Goal: Find specific page/section: Find specific page/section

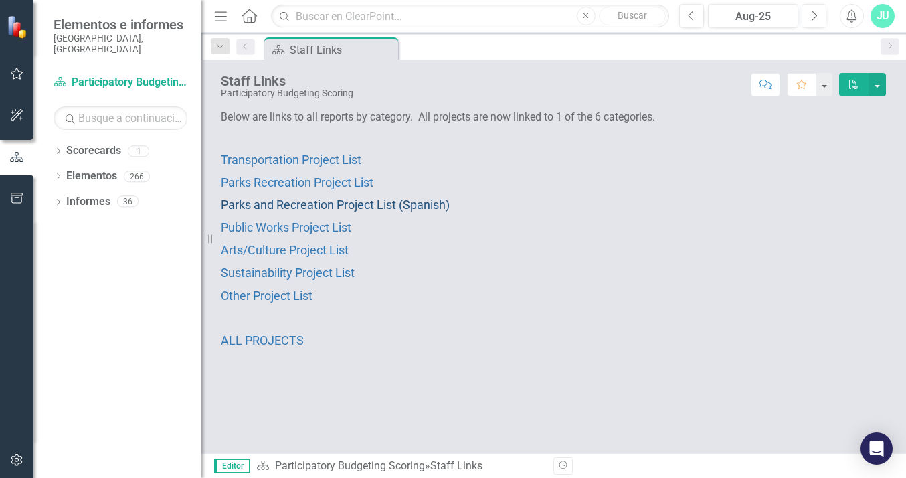
click at [371, 202] on span "Parks and Recreation Project List (Spanish)" at bounding box center [335, 204] width 229 height 14
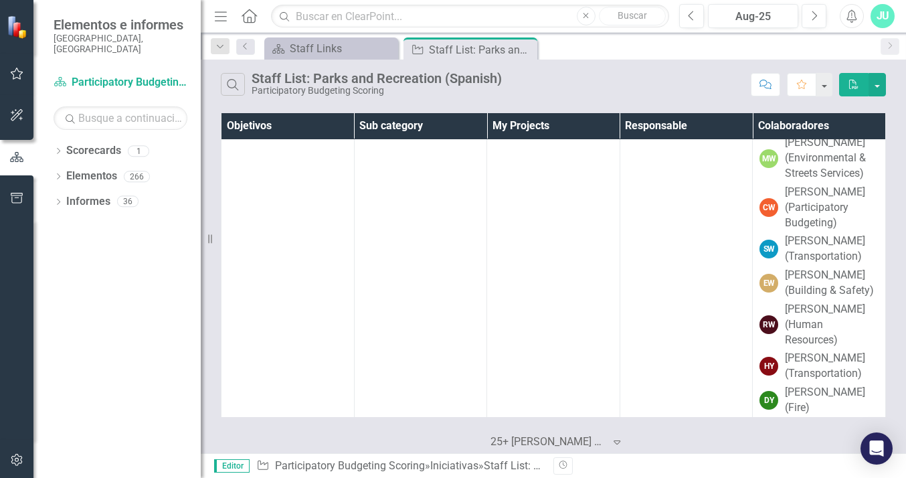
scroll to position [23595, 0]
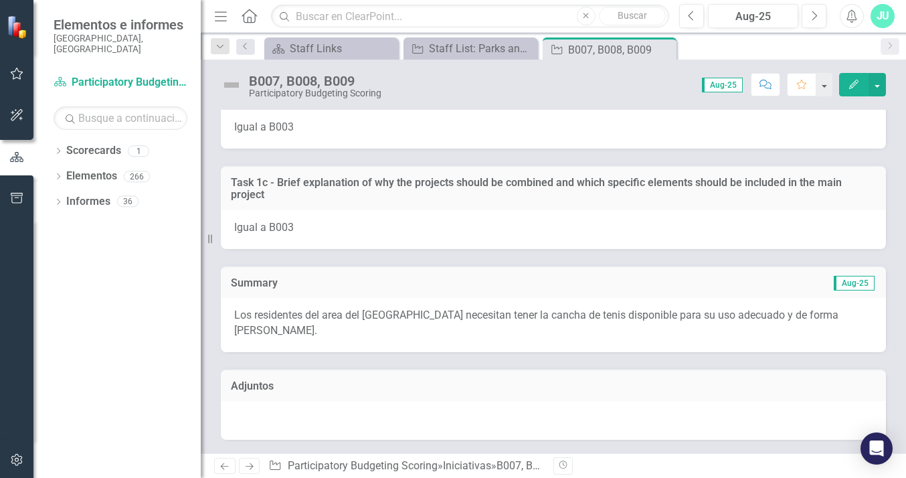
scroll to position [10566, 0]
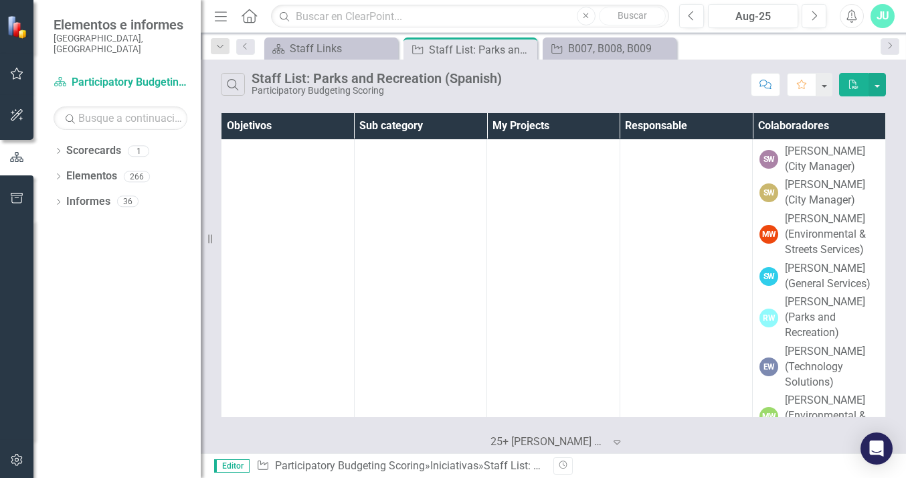
scroll to position [23328, 0]
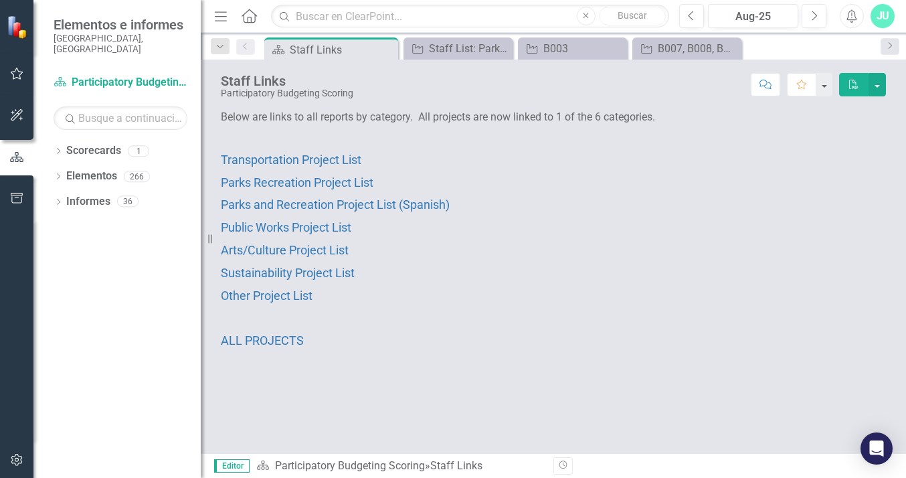
click at [407, 194] on p "Parks and Recreation Project List (Spanish)" at bounding box center [553, 204] width 665 height 23
click at [399, 199] on span "Parks and Recreation Project List (Spanish)" at bounding box center [335, 204] width 229 height 14
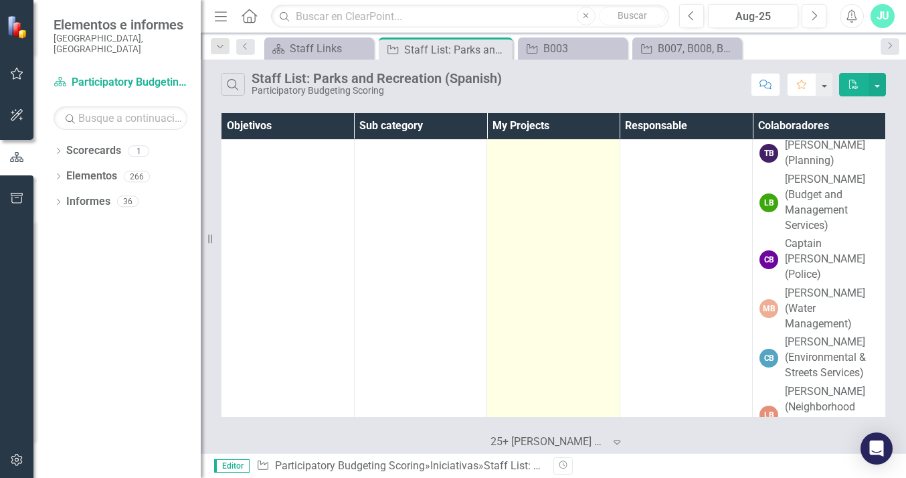
scroll to position [1723, 0]
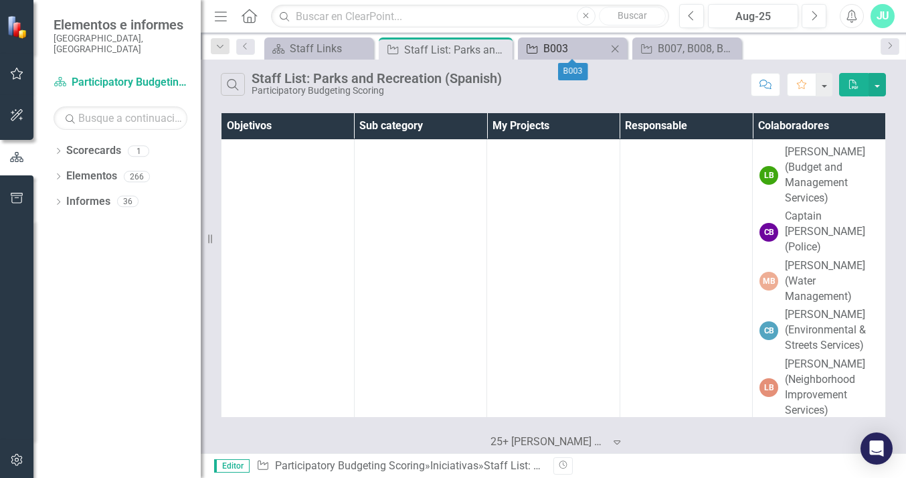
click at [593, 45] on div "B003" at bounding box center [575, 48] width 64 height 17
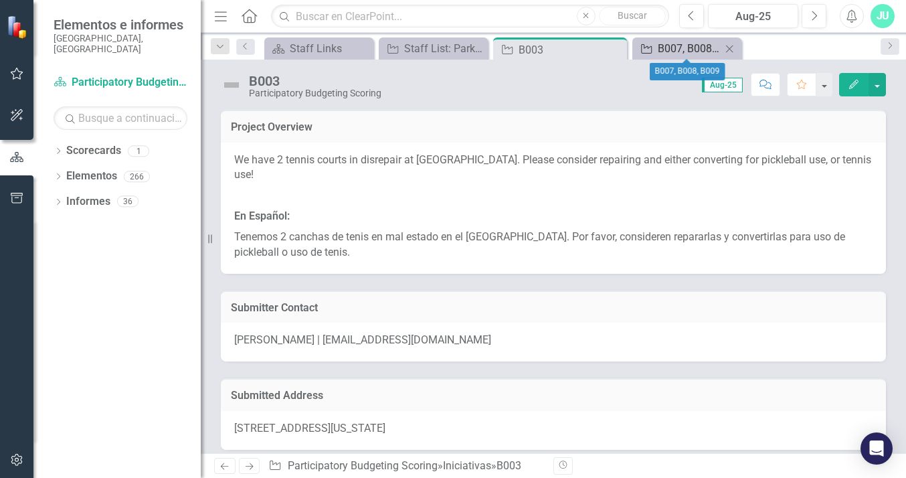
click at [681, 53] on div "B007, B008, B009" at bounding box center [690, 48] width 64 height 17
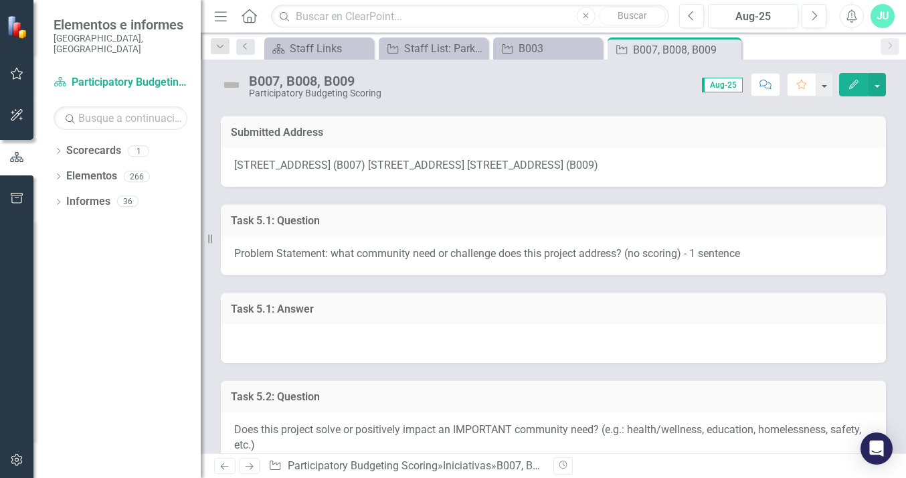
scroll to position [331, 0]
